Goal: Task Accomplishment & Management: Use online tool/utility

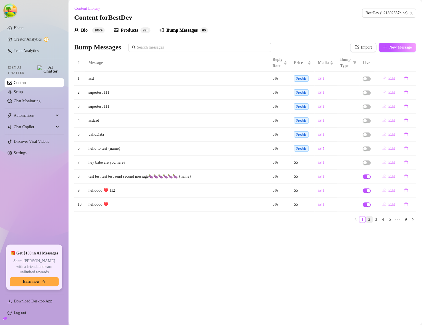
click at [370, 222] on link "2" at bounding box center [370, 220] width 6 height 6
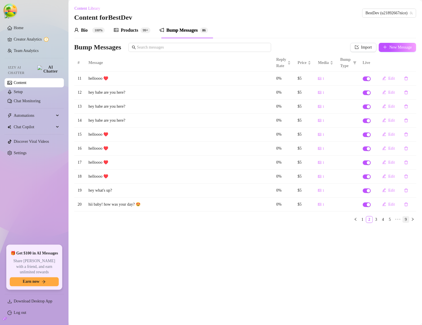
click at [408, 222] on link "9" at bounding box center [406, 220] width 6 height 6
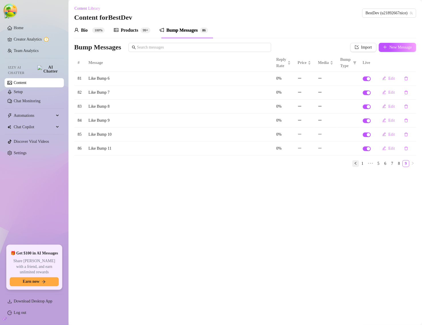
click at [356, 164] on icon "left" at bounding box center [355, 163] width 3 height 3
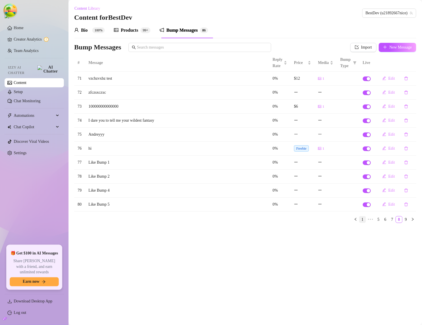
click at [365, 221] on link "1" at bounding box center [363, 220] width 6 height 6
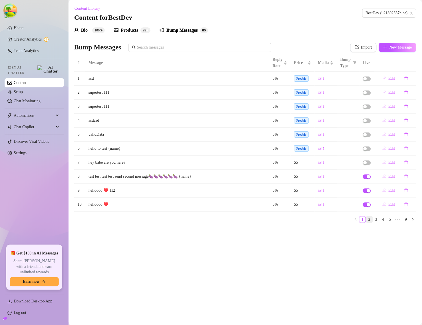
click at [368, 221] on link "2" at bounding box center [370, 220] width 6 height 6
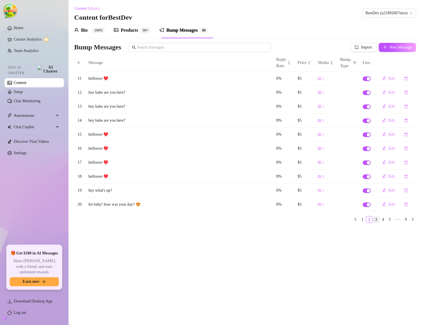
click at [374, 221] on link "3" at bounding box center [377, 220] width 6 height 6
click at [382, 221] on link "4" at bounding box center [383, 220] width 6 height 6
click at [389, 220] on link "6" at bounding box center [390, 220] width 6 height 6
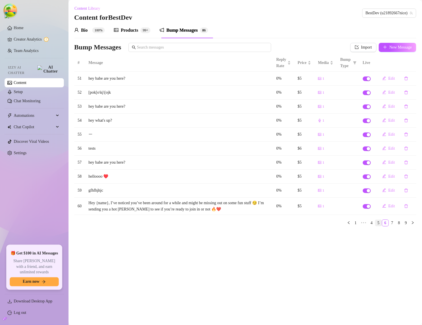
click at [380, 222] on link "5" at bounding box center [379, 223] width 6 height 6
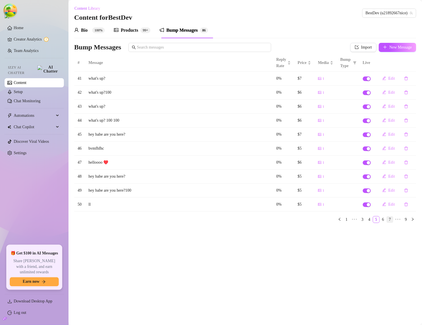
click at [390, 222] on link "7" at bounding box center [390, 220] width 6 height 6
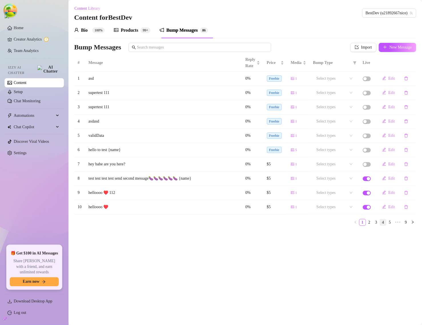
click at [385, 225] on link "4" at bounding box center [383, 223] width 6 height 6
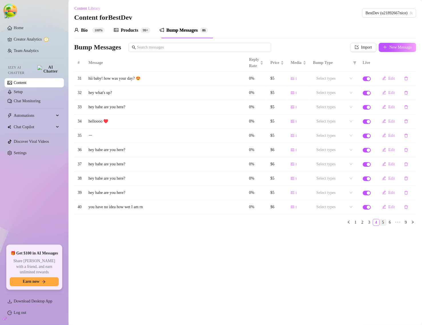
click at [384, 225] on link "5" at bounding box center [383, 223] width 6 height 6
click at [385, 225] on link "6" at bounding box center [383, 223] width 6 height 6
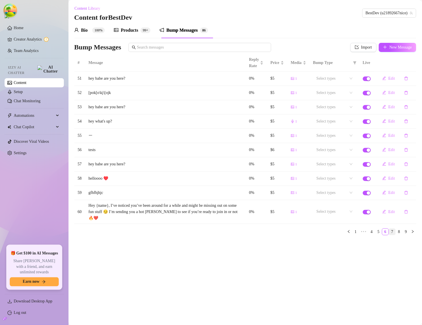
click at [392, 234] on link "7" at bounding box center [393, 232] width 6 height 6
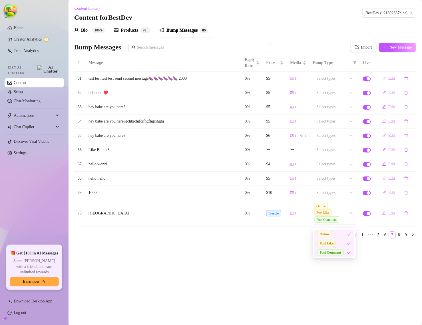
click at [350, 216] on div "Online Post Like Post Comment" at bounding box center [335, 214] width 43 height 22
click at [350, 244] on icon "check" at bounding box center [350, 243] width 4 height 3
click at [340, 216] on div "Online Post Like Post Comment" at bounding box center [332, 213] width 35 height 21
click at [345, 243] on div "Post Like" at bounding box center [333, 243] width 30 height 6
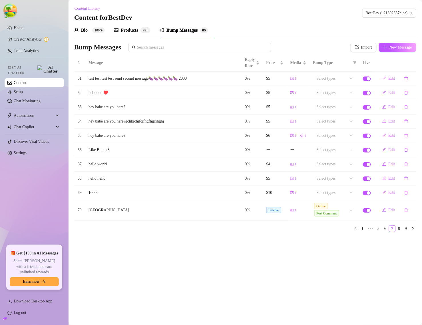
click at [333, 296] on main "Content Library Content for BestDev BestDev (u21892667nice) Bio 100% Products 9…" at bounding box center [246, 162] width 354 height 325
click at [351, 212] on div "Online Post Comment" at bounding box center [335, 210] width 43 height 15
click at [338, 234] on div "Post Like" at bounding box center [335, 237] width 34 height 6
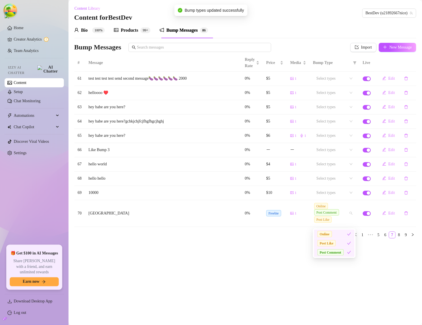
click at [340, 235] on div "Online" at bounding box center [333, 234] width 30 height 6
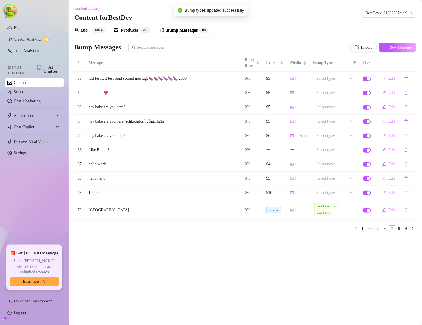
click at [284, 242] on main "Content Library Content for BestDev BestDev (u21892667nice) Bio 100% Products 9…" at bounding box center [246, 162] width 354 height 325
click at [349, 214] on div "Post Comment Post Like" at bounding box center [335, 210] width 43 height 15
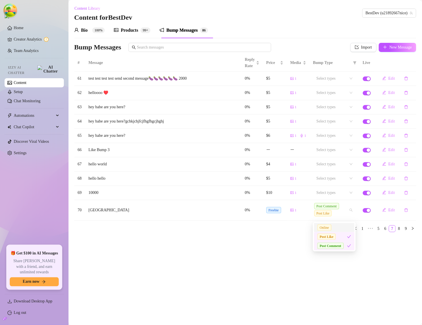
click at [338, 225] on div "Online" at bounding box center [335, 228] width 34 height 6
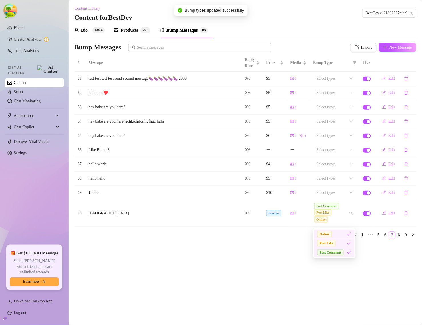
click at [302, 279] on main "Content Library Content for BestDev BestDev (u21892667nice) Bio 100% Products 9…" at bounding box center [246, 162] width 354 height 325
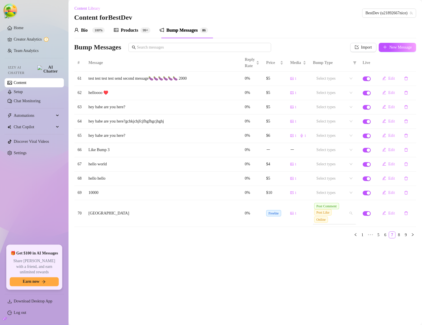
click at [346, 217] on div "Post Comment Post Like Online" at bounding box center [332, 213] width 35 height 21
click at [338, 235] on div "Online" at bounding box center [333, 234] width 30 height 6
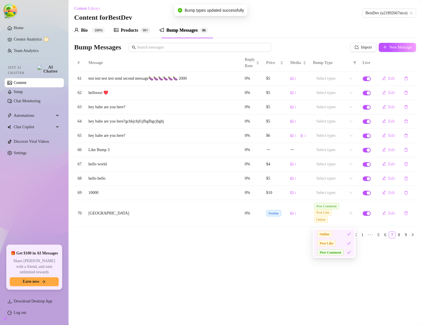
click at [340, 242] on div "Post Like" at bounding box center [333, 243] width 30 height 6
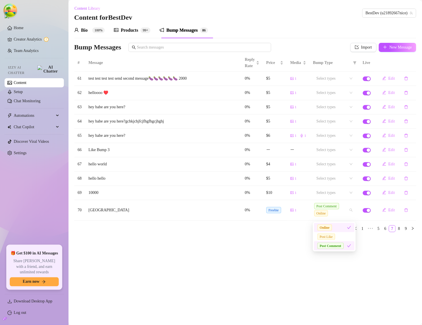
click at [341, 229] on div "Online" at bounding box center [333, 228] width 30 height 6
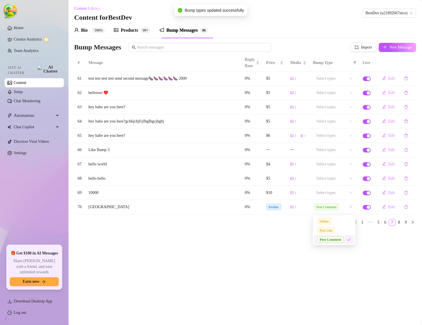
click at [349, 298] on main "Content Library Content for BestDev BestDev (u21892667nice) Bio 100% Products 9…" at bounding box center [246, 162] width 354 height 325
click at [329, 254] on main "Content Library Content for BestDev BestDev (u21892667nice) Bio 100% Products 9…" at bounding box center [246, 162] width 354 height 325
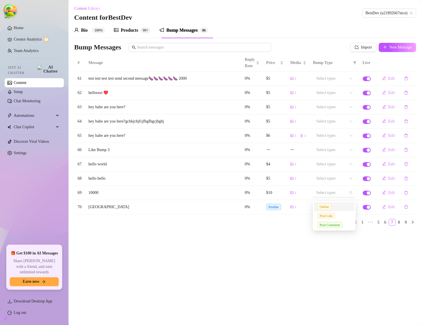
click at [345, 195] on div at bounding box center [332, 193] width 35 height 8
click at [334, 207] on div "Online" at bounding box center [335, 207] width 34 height 6
click at [337, 218] on div "Post Like" at bounding box center [335, 216] width 34 height 6
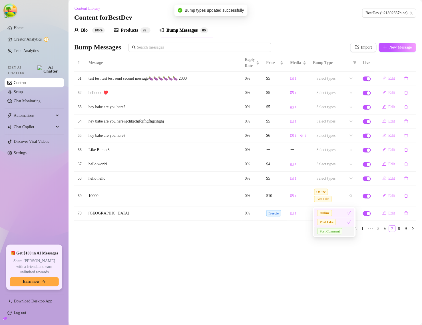
click at [346, 235] on div "Post Comment" at bounding box center [335, 231] width 34 height 6
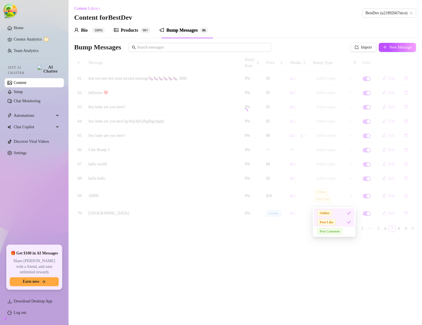
click at [340, 224] on div "Post Like" at bounding box center [333, 222] width 30 height 6
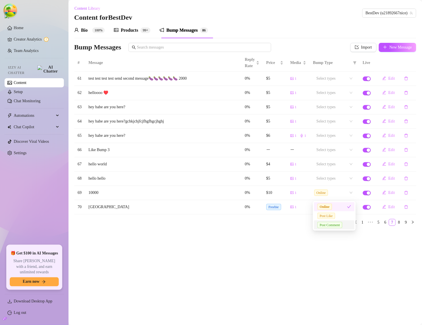
click at [335, 287] on main "Content Library Content for BestDev BestDev (u21892667nice) Bio 100% Products 9…" at bounding box center [246, 162] width 354 height 325
click at [331, 196] on input "search" at bounding box center [331, 193] width 1 height 7
click at [333, 217] on span "Post Like" at bounding box center [327, 216] width 18 height 6
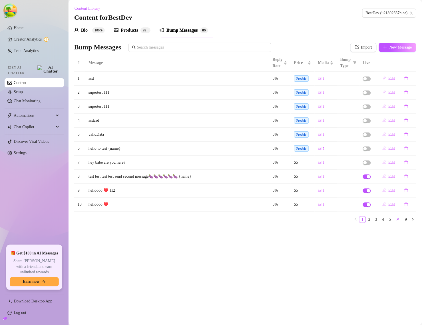
click at [396, 220] on span "•••" at bounding box center [398, 219] width 9 height 7
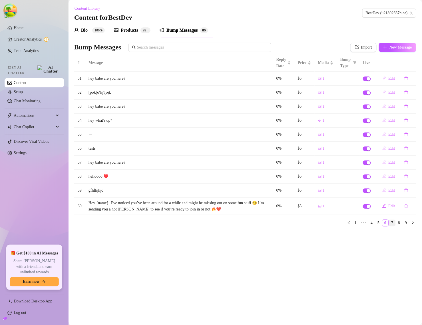
click at [392, 224] on link "7" at bounding box center [393, 223] width 6 height 6
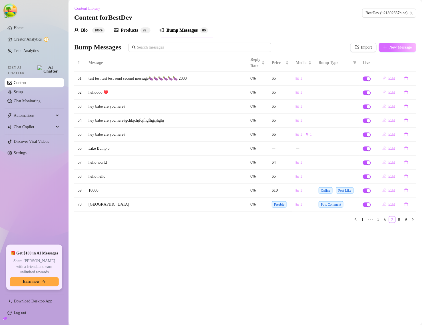
click at [392, 48] on span "New Message" at bounding box center [401, 47] width 23 height 5
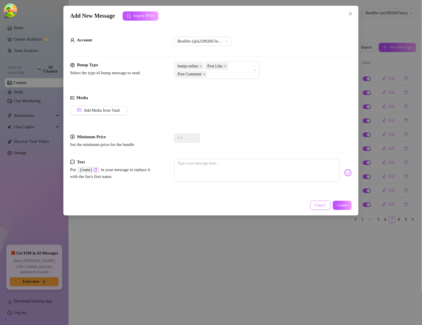
click at [319, 206] on span "Cancel" at bounding box center [320, 205] width 11 height 5
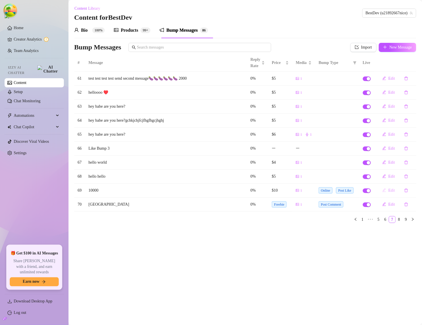
click at [394, 188] on button "Edit" at bounding box center [389, 190] width 22 height 9
type textarea "10000"
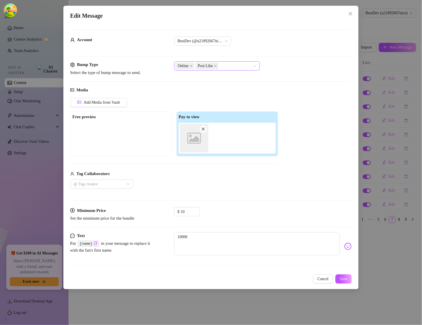
click at [231, 64] on div "Online Post Like" at bounding box center [213, 66] width 77 height 8
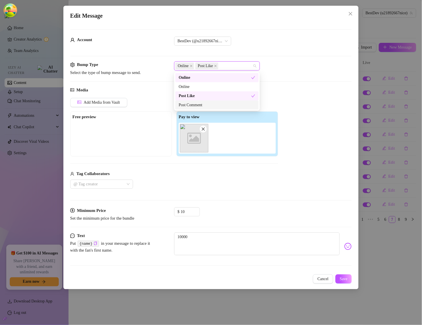
click at [214, 104] on div "Post Comment" at bounding box center [217, 105] width 77 height 6
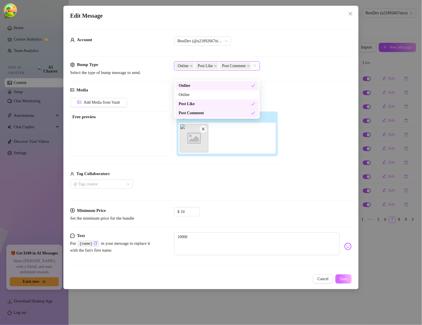
click at [345, 282] on span "Save" at bounding box center [344, 279] width 8 height 5
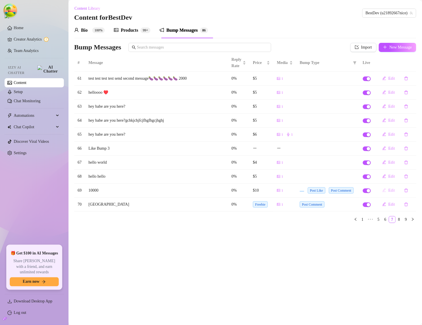
click at [390, 191] on span "Edit" at bounding box center [392, 190] width 7 height 5
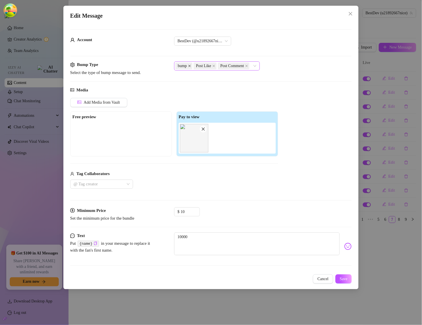
click at [190, 65] on icon "close" at bounding box center [189, 66] width 3 height 3
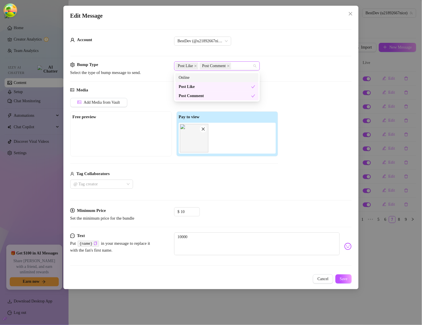
click at [241, 67] on div "Post Like Post Comment" at bounding box center [213, 66] width 77 height 8
click at [230, 75] on div "Online" at bounding box center [217, 78] width 77 height 6
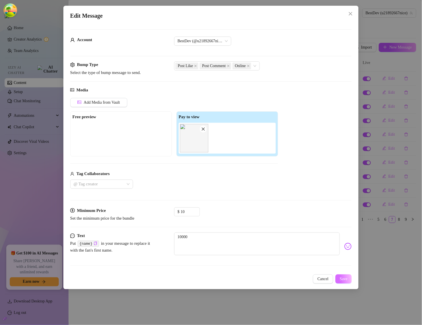
click at [347, 282] on span "Save" at bounding box center [344, 279] width 8 height 5
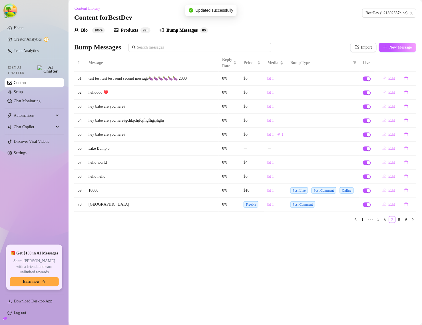
click at [322, 274] on main "Content Library Content for BestDev BestDev (u21892667nice) Bio 100% Products 9…" at bounding box center [246, 162] width 354 height 325
click at [355, 60] on span at bounding box center [355, 63] width 6 height 9
click at [327, 82] on span "Post Like" at bounding box center [335, 83] width 17 height 4
click at [352, 100] on button "OK" at bounding box center [351, 103] width 10 height 7
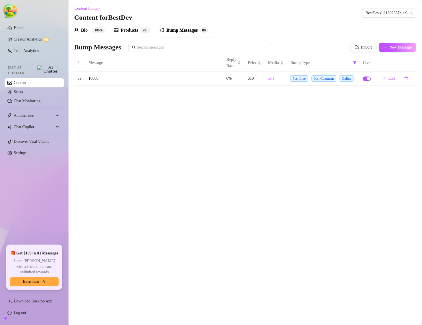
click at [351, 63] on span "Bump Type" at bounding box center [321, 63] width 60 height 6
click at [354, 63] on icon "filter" at bounding box center [355, 62] width 3 height 3
click at [322, 84] on input "checkbox" at bounding box center [324, 83] width 5 height 5
checkbox input "false"
click at [348, 103] on span "OK" at bounding box center [351, 103] width 6 height 5
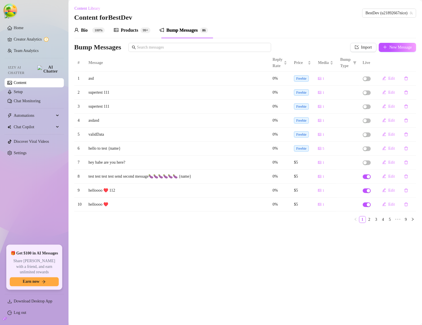
click at [319, 238] on main "Content Library Content for BestDev BestDev (u21892667nice) Bio 100% Products 9…" at bounding box center [246, 162] width 354 height 325
